Goal: Information Seeking & Learning: Learn about a topic

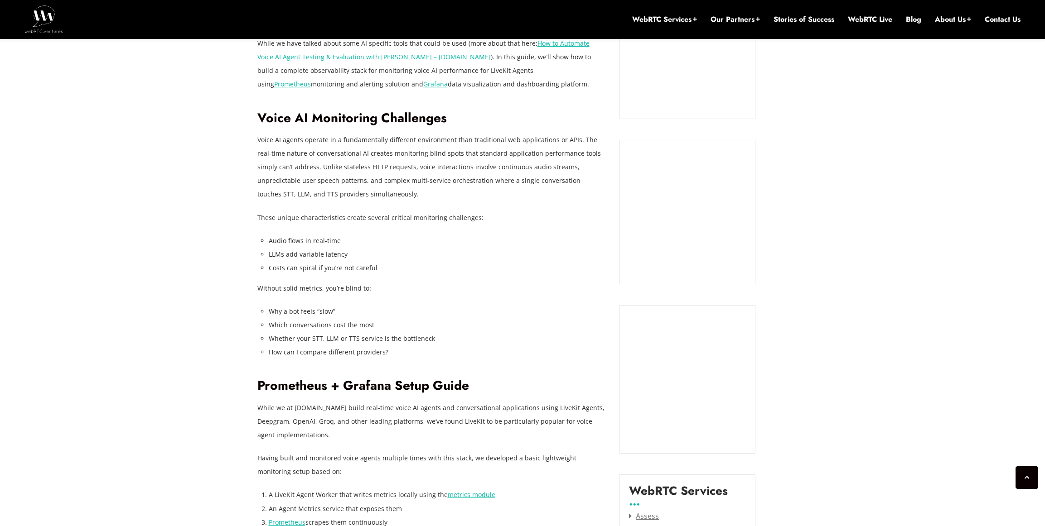
scroll to position [826, 0]
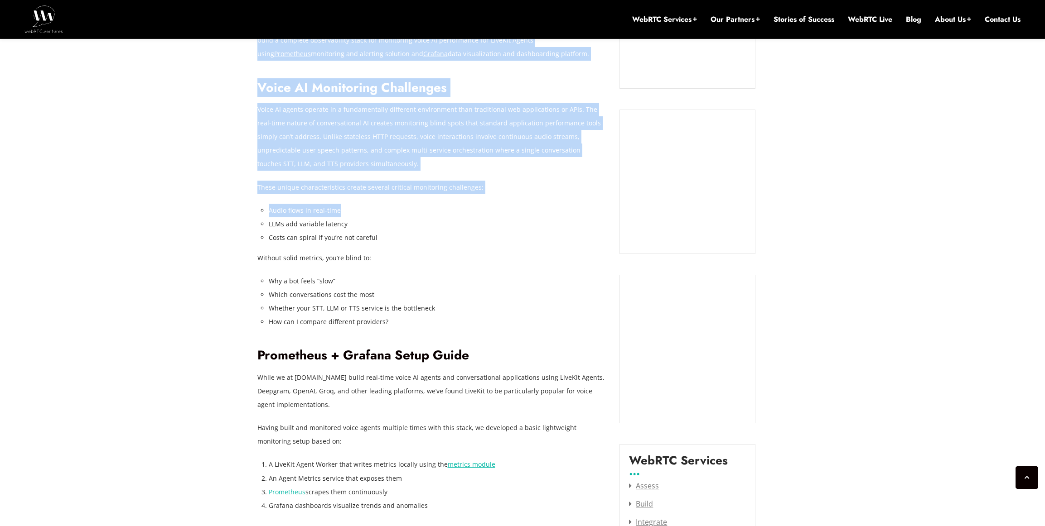
drag, startPoint x: 254, startPoint y: 208, endPoint x: 364, endPoint y: 215, distance: 110.3
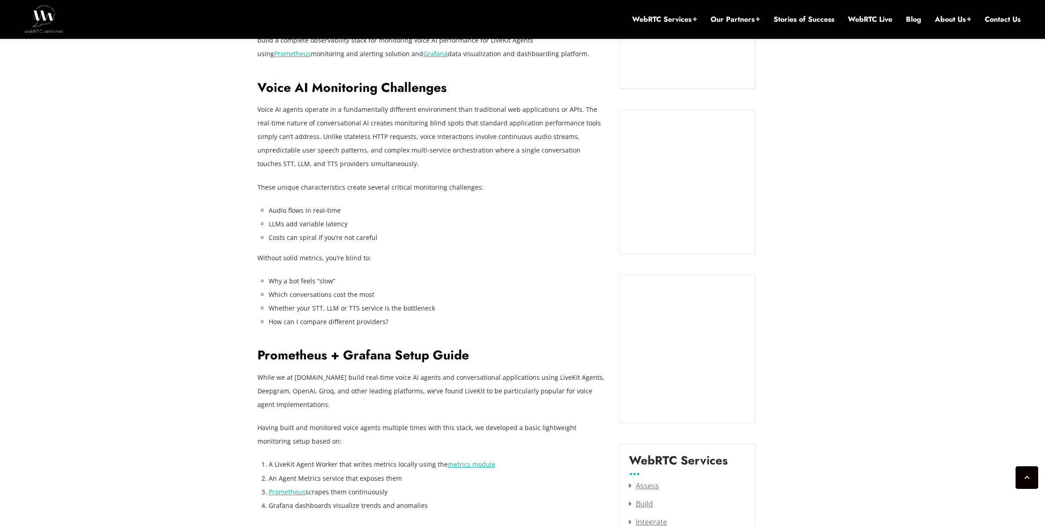
click at [364, 217] on li "LLMs add variable latency" at bounding box center [437, 224] width 337 height 14
drag, startPoint x: 341, startPoint y: 213, endPoint x: 267, endPoint y: 210, distance: 73.4
drag, startPoint x: 371, startPoint y: 244, endPoint x: 274, endPoint y: 205, distance: 104.5
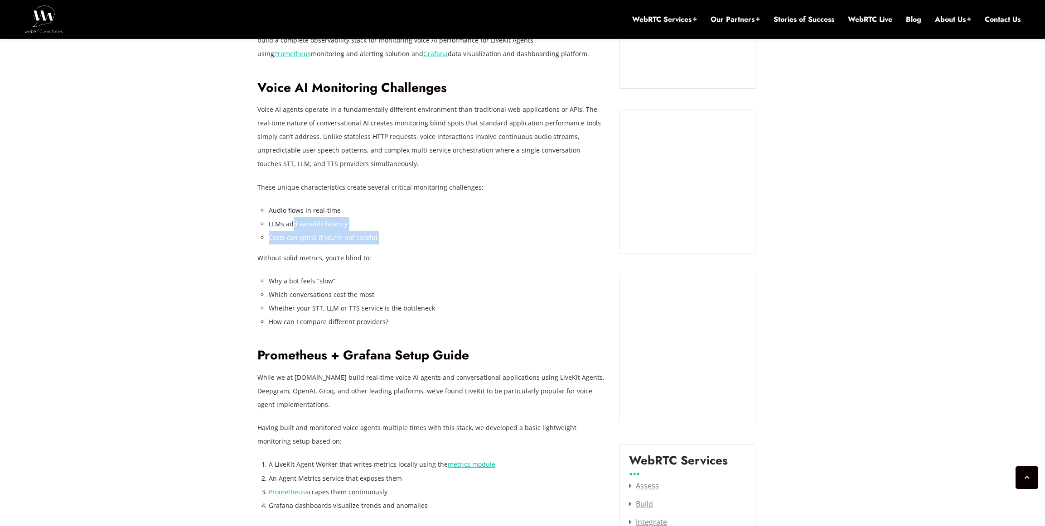
drag, startPoint x: 274, startPoint y: 205, endPoint x: 389, endPoint y: 246, distance: 121.6
drag, startPoint x: 372, startPoint y: 236, endPoint x: 284, endPoint y: 213, distance: 90.9
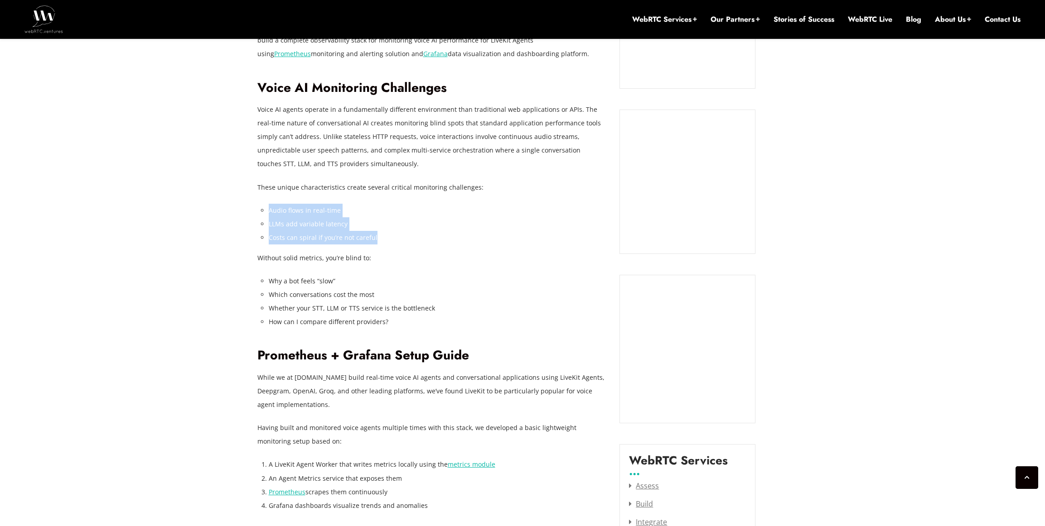
drag, startPoint x: 278, startPoint y: 213, endPoint x: 393, endPoint y: 246, distance: 119.4
drag, startPoint x: 372, startPoint y: 241, endPoint x: 260, endPoint y: 203, distance: 118.7
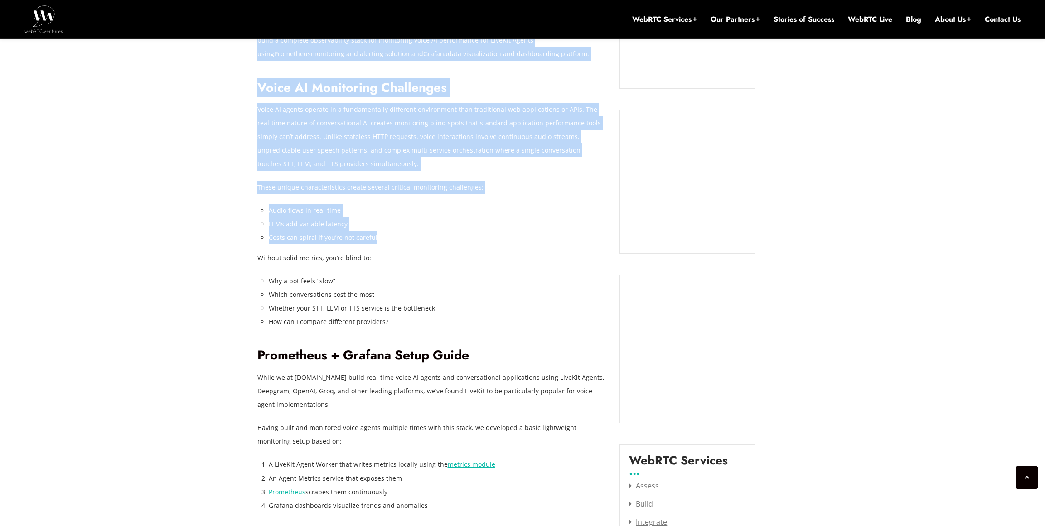
drag, startPoint x: 255, startPoint y: 203, endPoint x: 390, endPoint y: 245, distance: 141.4
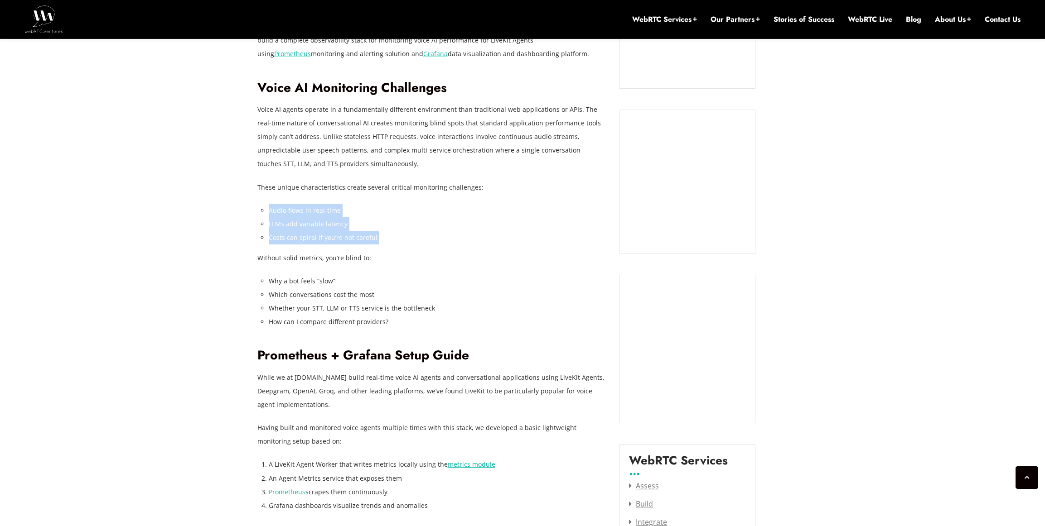
drag, startPoint x: 399, startPoint y: 247, endPoint x: 260, endPoint y: 214, distance: 142.1
click at [269, 212] on li "Audio flows in real-time" at bounding box center [437, 211] width 337 height 14
drag, startPoint x: 276, startPoint y: 215, endPoint x: 390, endPoint y: 242, distance: 117.2
click at [390, 241] on ul "Audio flows in real-time LLMs add variable latency Costs can spiral if you’re n…" at bounding box center [437, 224] width 337 height 41
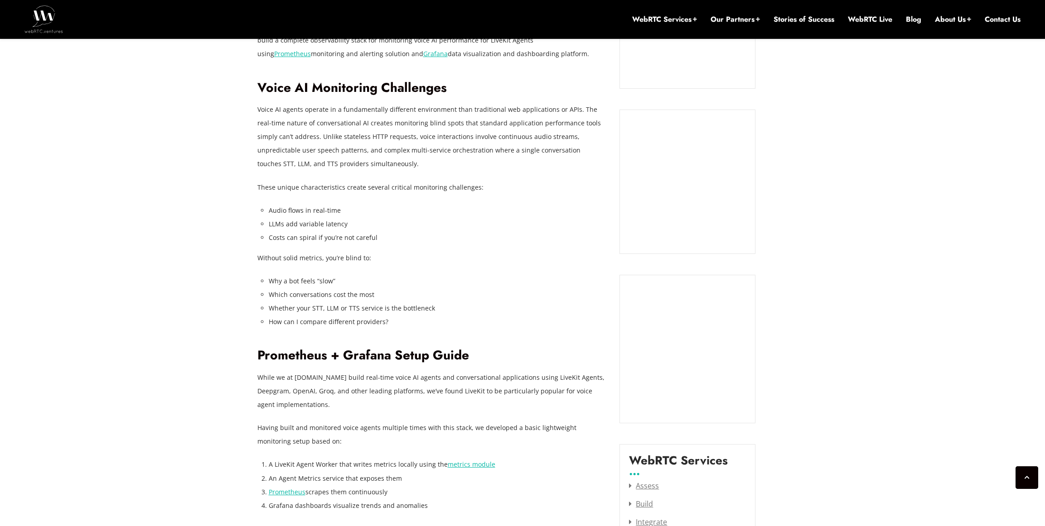
drag, startPoint x: 390, startPoint y: 241, endPoint x: 375, endPoint y: 239, distance: 15.6
click at [385, 241] on li "Costs can spiral if you’re not careful" at bounding box center [437, 238] width 337 height 14
drag, startPoint x: 375, startPoint y: 239, endPoint x: 259, endPoint y: 212, distance: 118.8
click at [269, 212] on ul "Audio flows in real-time LLMs add variable latency Costs can spiral if you’re n…" at bounding box center [437, 224] width 337 height 41
drag, startPoint x: 259, startPoint y: 212, endPoint x: 395, endPoint y: 254, distance: 142.3
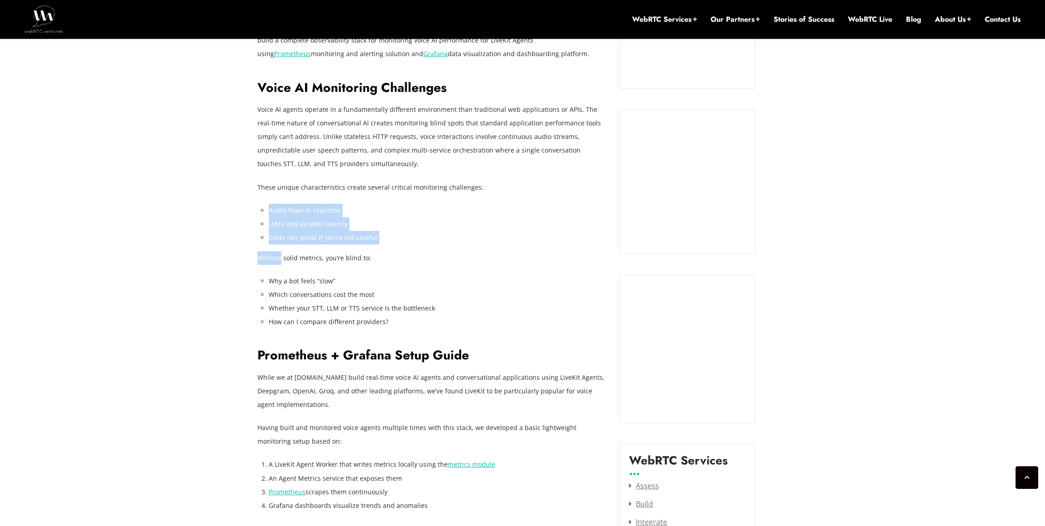
drag, startPoint x: 395, startPoint y: 254, endPoint x: 377, endPoint y: 252, distance: 18.2
click at [395, 254] on p "Without solid metrics, you’re blind to:" at bounding box center [431, 258] width 349 height 14
drag, startPoint x: 377, startPoint y: 252, endPoint x: 283, endPoint y: 214, distance: 101.6
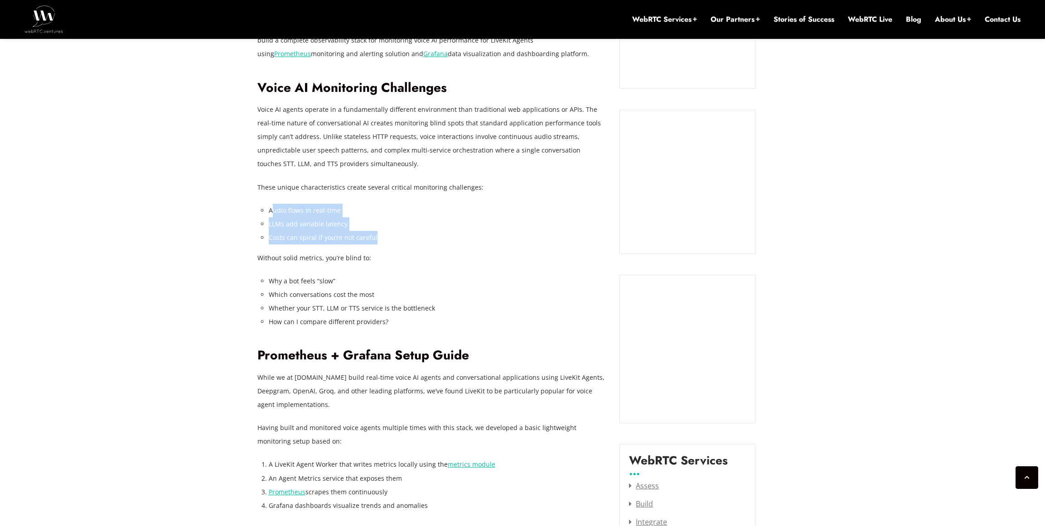
drag, startPoint x: 271, startPoint y: 207, endPoint x: 382, endPoint y: 239, distance: 115.2
click at [378, 238] on ul "Audio flows in real-time LLMs add variable latency Costs can spiral if you’re n…" at bounding box center [437, 224] width 337 height 41
drag, startPoint x: 382, startPoint y: 239, endPoint x: 270, endPoint y: 213, distance: 115.4
click at [278, 217] on ul "Audio flows in real-time LLMs add variable latency Costs can spiral if you’re n…" at bounding box center [437, 224] width 337 height 41
drag, startPoint x: 270, startPoint y: 213, endPoint x: 407, endPoint y: 249, distance: 142.3
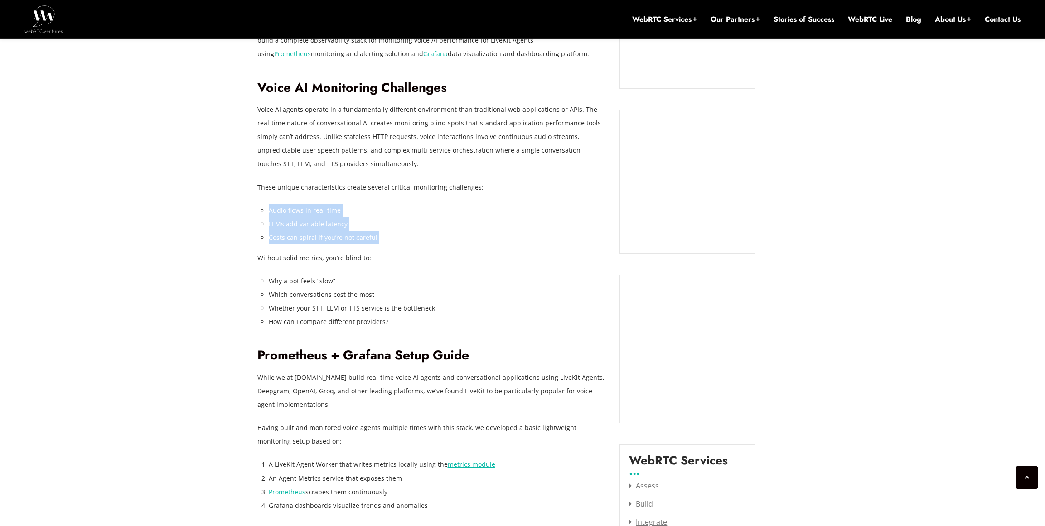
drag, startPoint x: 407, startPoint y: 249, endPoint x: 267, endPoint y: 217, distance: 143.9
drag, startPoint x: 267, startPoint y: 217, endPoint x: 388, endPoint y: 246, distance: 124.6
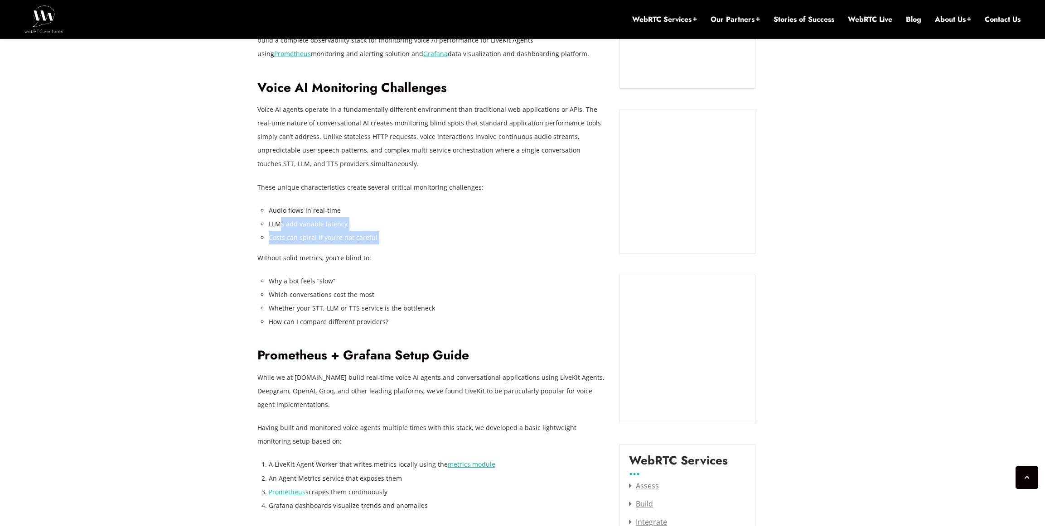
drag, startPoint x: 367, startPoint y: 241, endPoint x: 271, endPoint y: 218, distance: 99.1
drag, startPoint x: 267, startPoint y: 217, endPoint x: 374, endPoint y: 247, distance: 111.2
click at [367, 243] on ul "Audio flows in real-time LLMs add variable latency Costs can spiral if you’re n…" at bounding box center [437, 224] width 337 height 41
drag, startPoint x: 374, startPoint y: 247, endPoint x: 253, endPoint y: 215, distance: 124.7
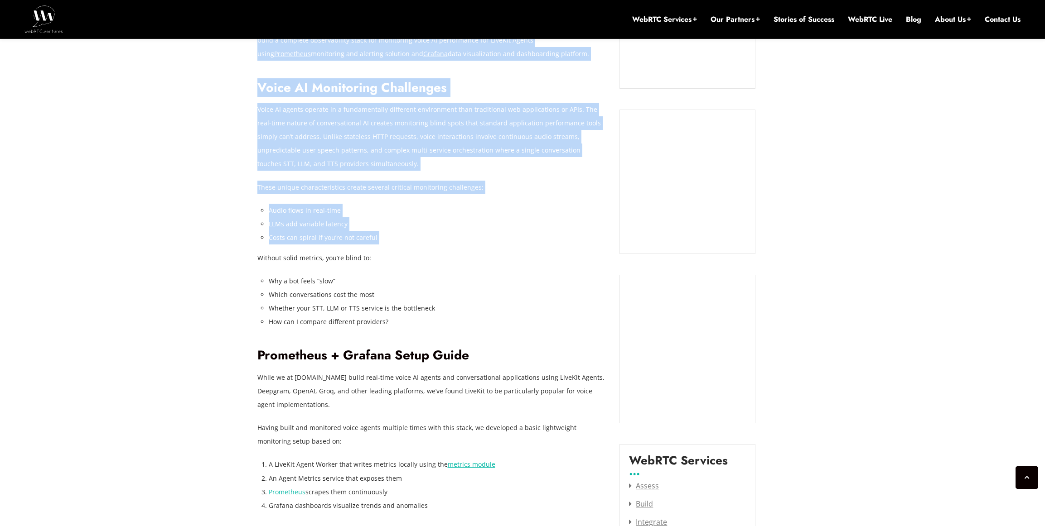
drag, startPoint x: 250, startPoint y: 213, endPoint x: 383, endPoint y: 252, distance: 138.6
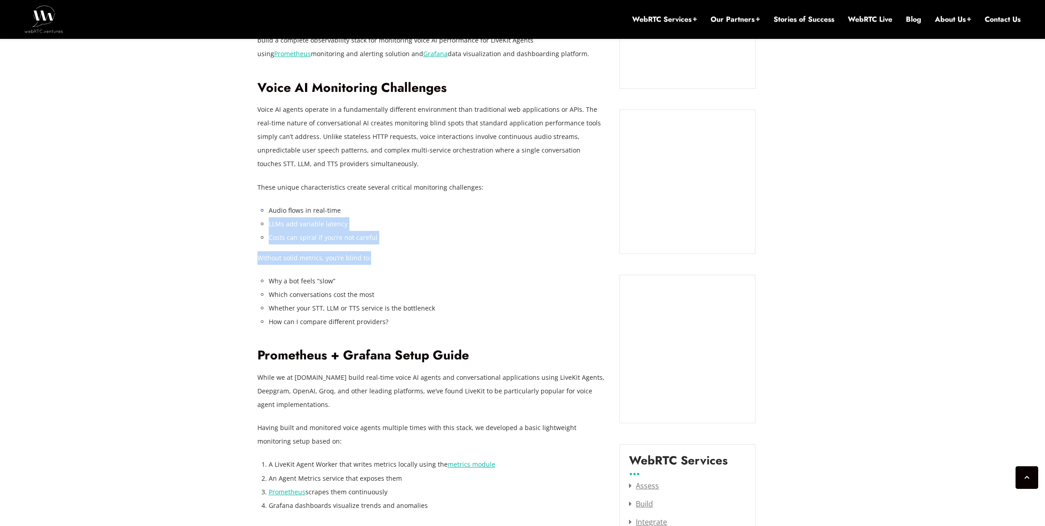
drag, startPoint x: 389, startPoint y: 254, endPoint x: 262, endPoint y: 220, distance: 131.7
drag, startPoint x: 260, startPoint y: 219, endPoint x: 351, endPoint y: 248, distance: 95.4
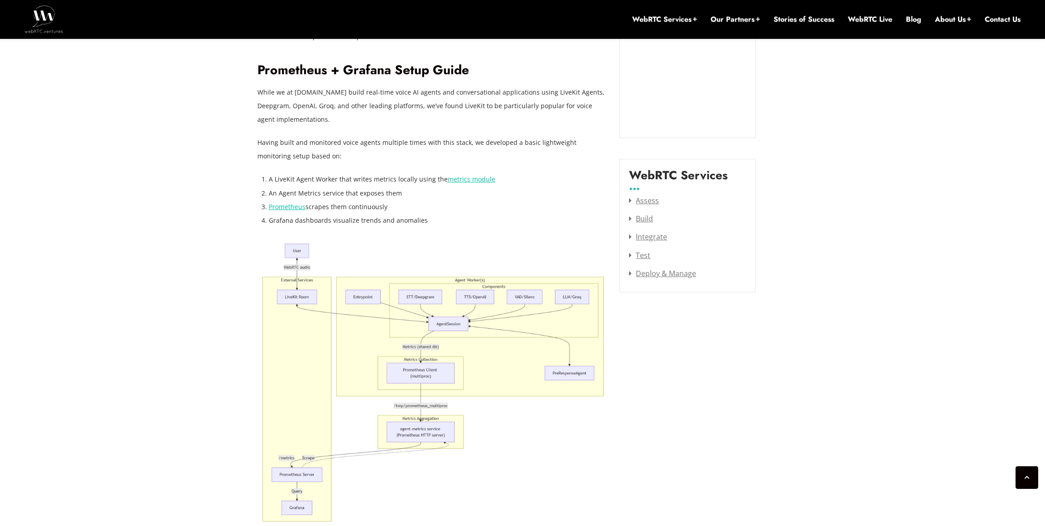
scroll to position [1116, 0]
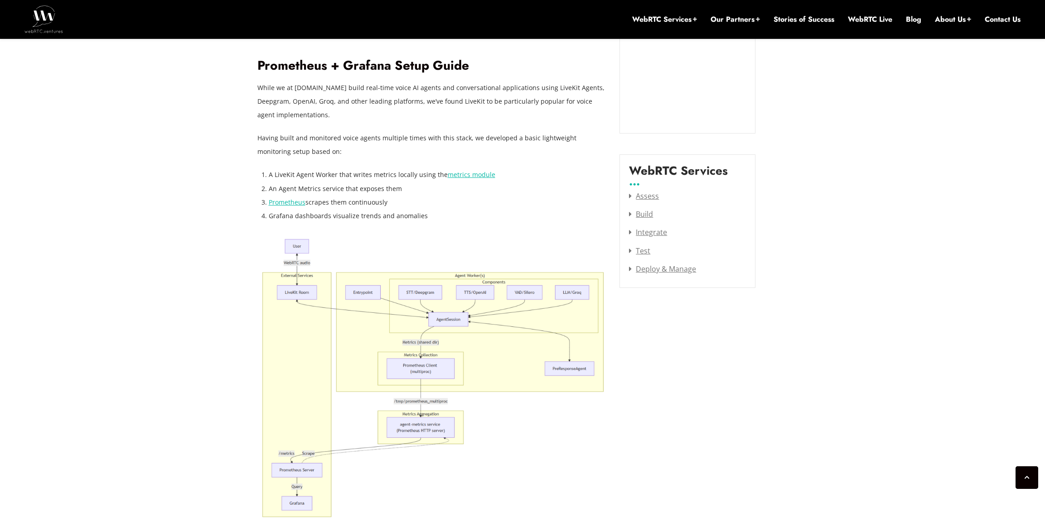
click at [434, 292] on img at bounding box center [431, 378] width 349 height 284
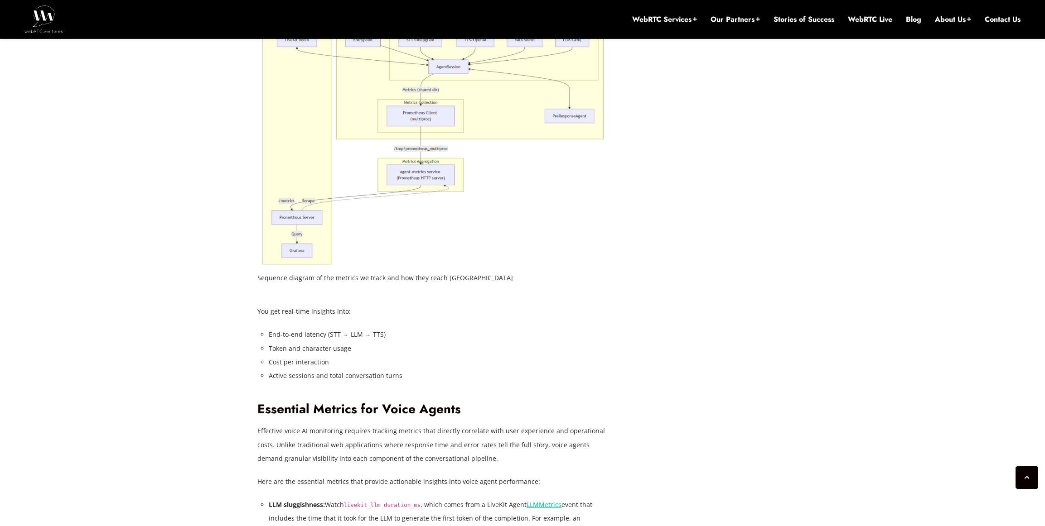
scroll to position [1400, 0]
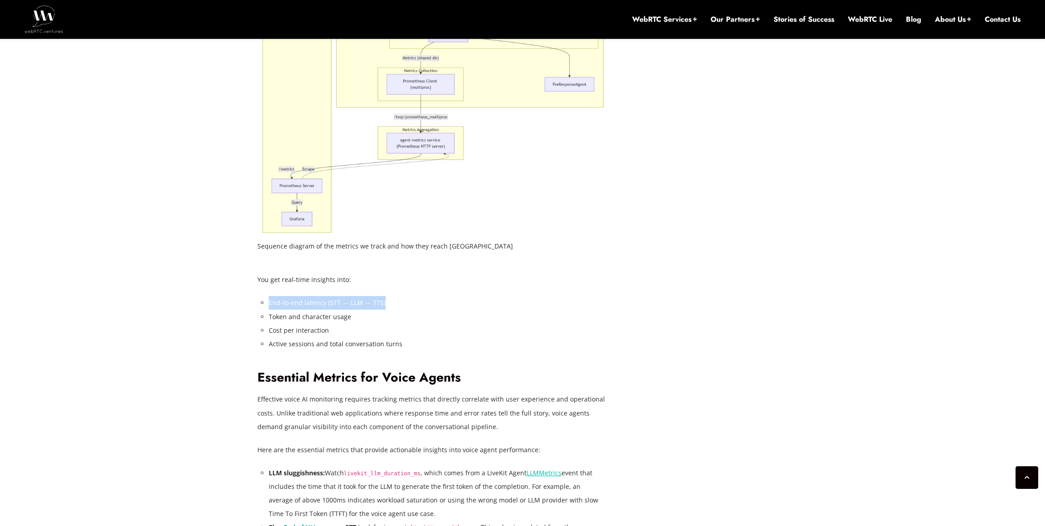
drag, startPoint x: 263, startPoint y: 302, endPoint x: 407, endPoint y: 304, distance: 144.1
click at [407, 304] on li "End-to-end latency (STT → LLM → TTS)" at bounding box center [437, 303] width 337 height 14
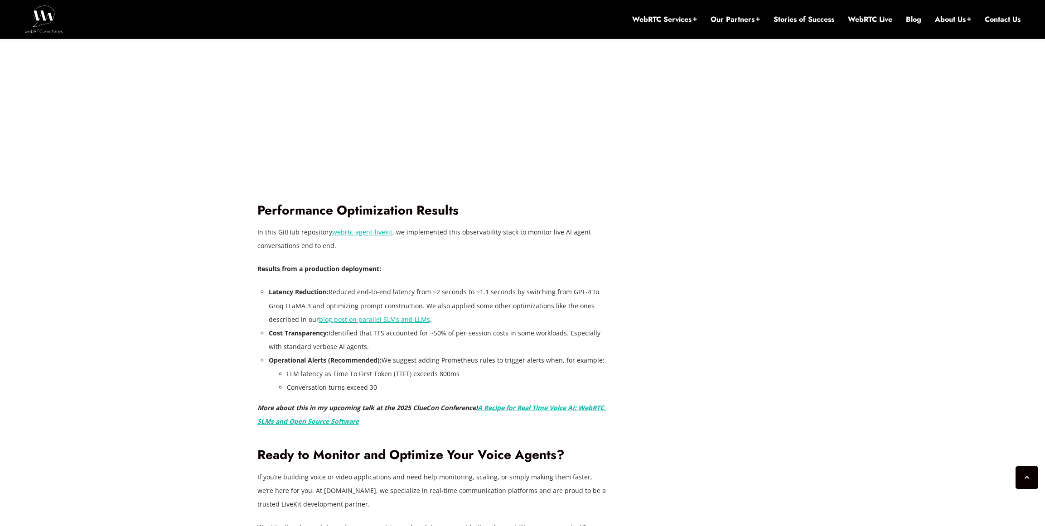
scroll to position [2307, 0]
drag, startPoint x: 328, startPoint y: 293, endPoint x: 490, endPoint y: 306, distance: 161.8
click at [478, 298] on li "Latency Reduction: Reduced end-to-end latency from ~2 seconds to ~1.1 seconds b…" at bounding box center [437, 305] width 337 height 41
click at [542, 307] on li "Latency Reduction: Reduced end-to-end latency from ~2 seconds to ~1.1 seconds b…" at bounding box center [437, 305] width 337 height 41
drag, startPoint x: 613, startPoint y: 308, endPoint x: 450, endPoint y: 301, distance: 163.2
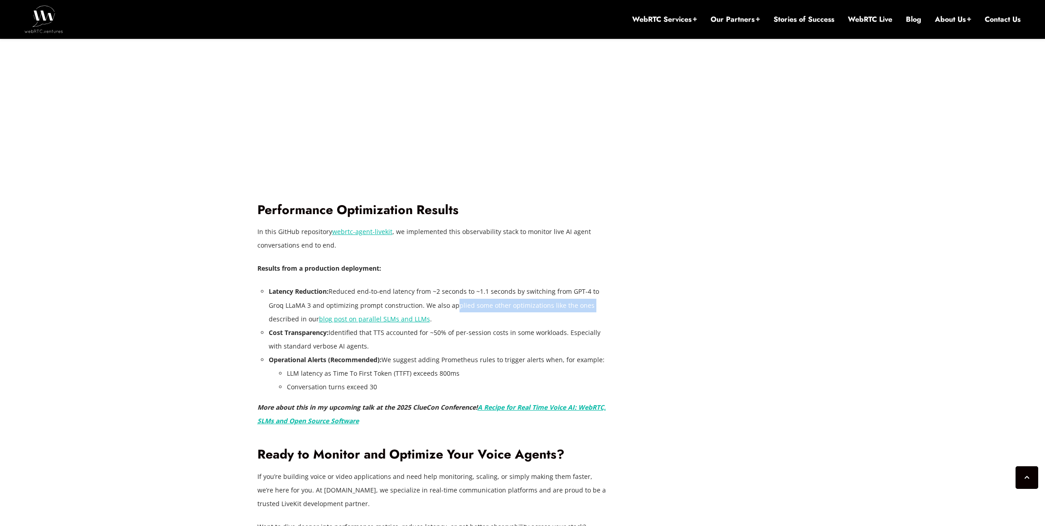
drag, startPoint x: 310, startPoint y: 307, endPoint x: 264, endPoint y: 308, distance: 46.7
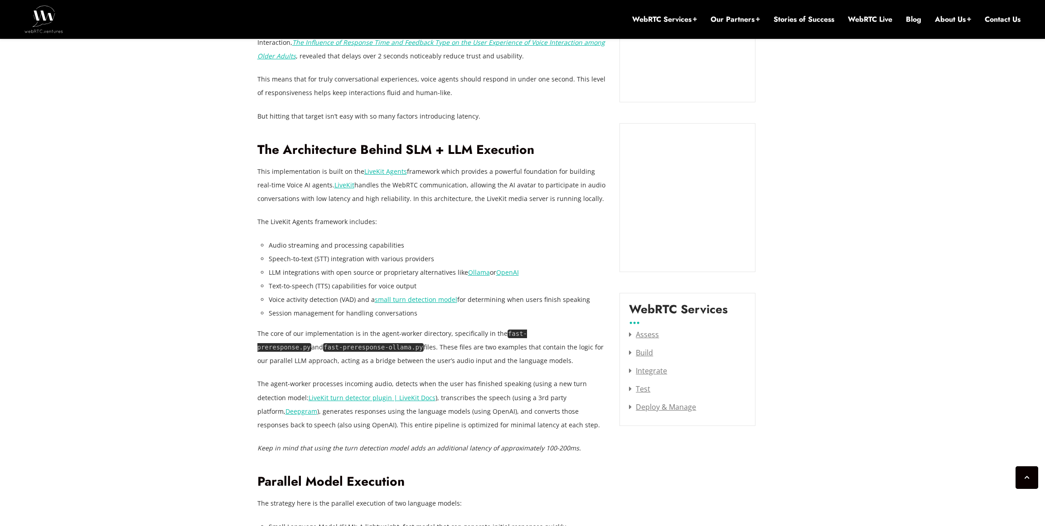
scroll to position [927, 0]
